Goal: Feedback & Contribution: Submit feedback/report problem

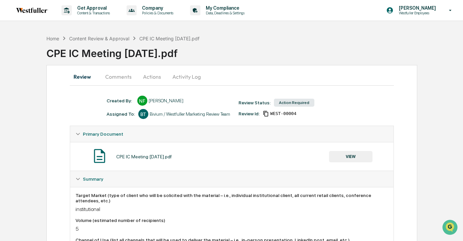
click at [149, 77] on button "Actions" at bounding box center [152, 77] width 30 height 16
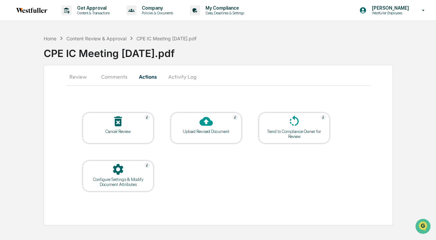
click at [212, 125] on icon at bounding box center [206, 121] width 13 height 13
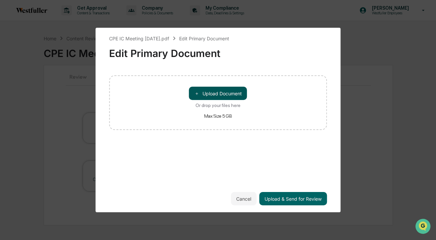
click at [232, 95] on button "＋ Upload Document" at bounding box center [218, 93] width 58 height 13
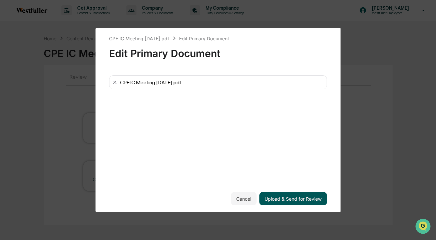
click at [292, 200] on button "Upload & Send for Review" at bounding box center [293, 198] width 68 height 13
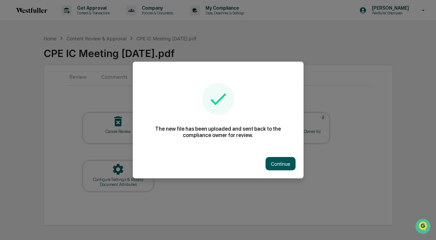
click at [278, 163] on button "Continue" at bounding box center [281, 163] width 30 height 13
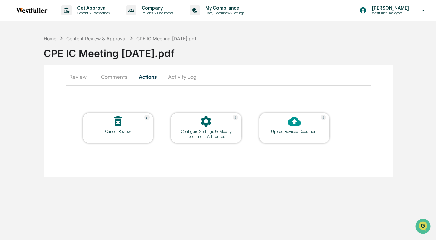
click at [114, 78] on button "Comments" at bounding box center [114, 77] width 37 height 16
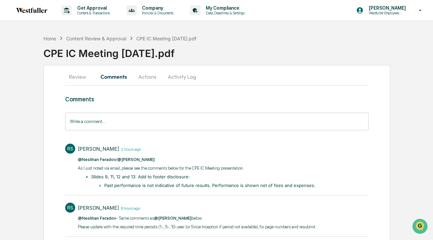
click at [128, 118] on input "Write a comment..." at bounding box center [216, 122] width 303 height 18
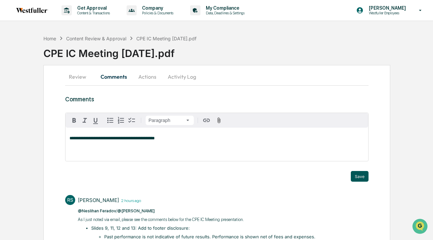
click at [358, 173] on button "Save" at bounding box center [360, 176] width 18 height 11
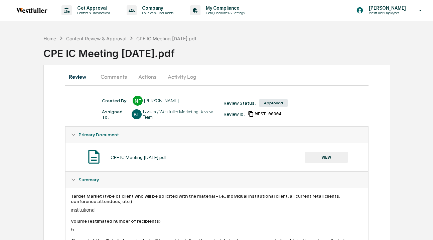
click at [120, 79] on button "Comments" at bounding box center [113, 77] width 37 height 16
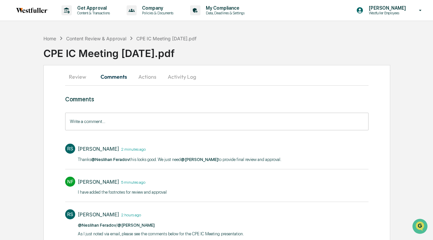
click at [144, 124] on input "Write a comment..." at bounding box center [216, 122] width 303 height 18
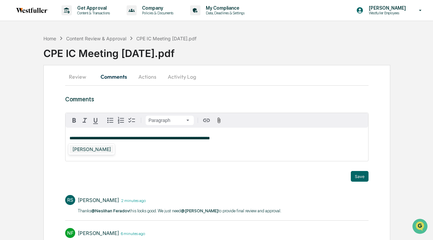
click at [97, 147] on div "[PERSON_NAME]" at bounding box center [92, 149] width 44 height 8
click at [359, 181] on button "Save" at bounding box center [360, 176] width 18 height 11
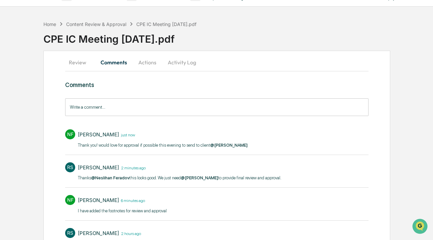
scroll to position [15, 0]
